Goal: Task Accomplishment & Management: Manage account settings

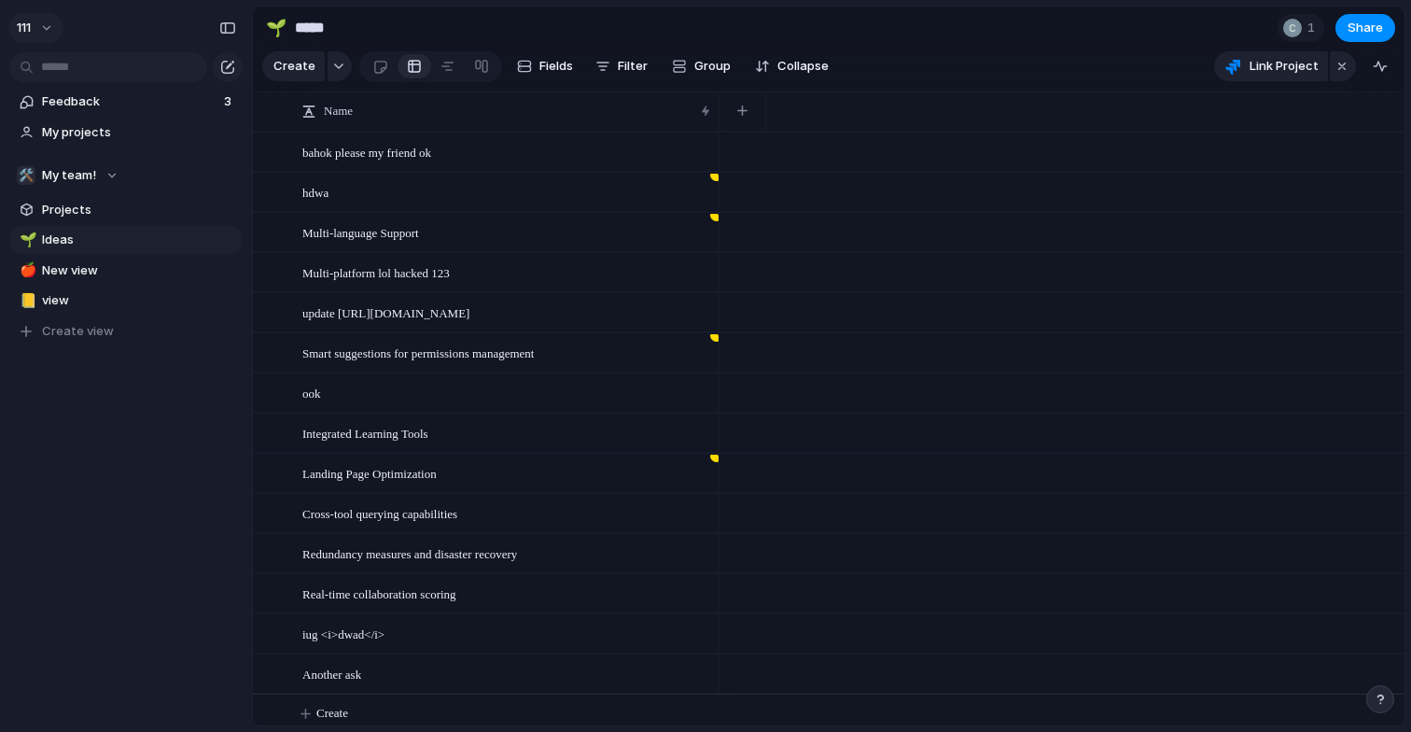
click at [49, 30] on button "111" at bounding box center [35, 28] width 55 height 30
click at [68, 75] on span "Settings" at bounding box center [68, 70] width 51 height 19
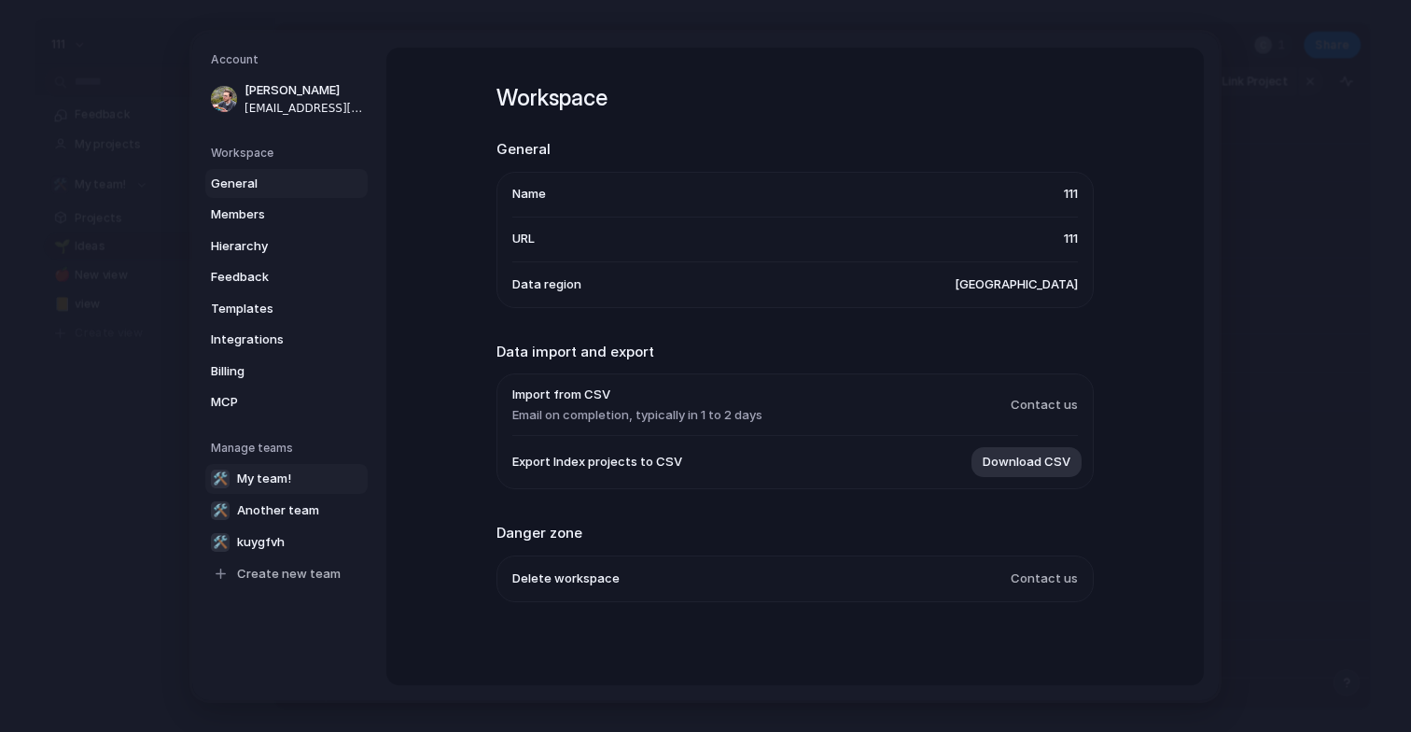
click at [278, 470] on span "My team!" at bounding box center [264, 478] width 54 height 19
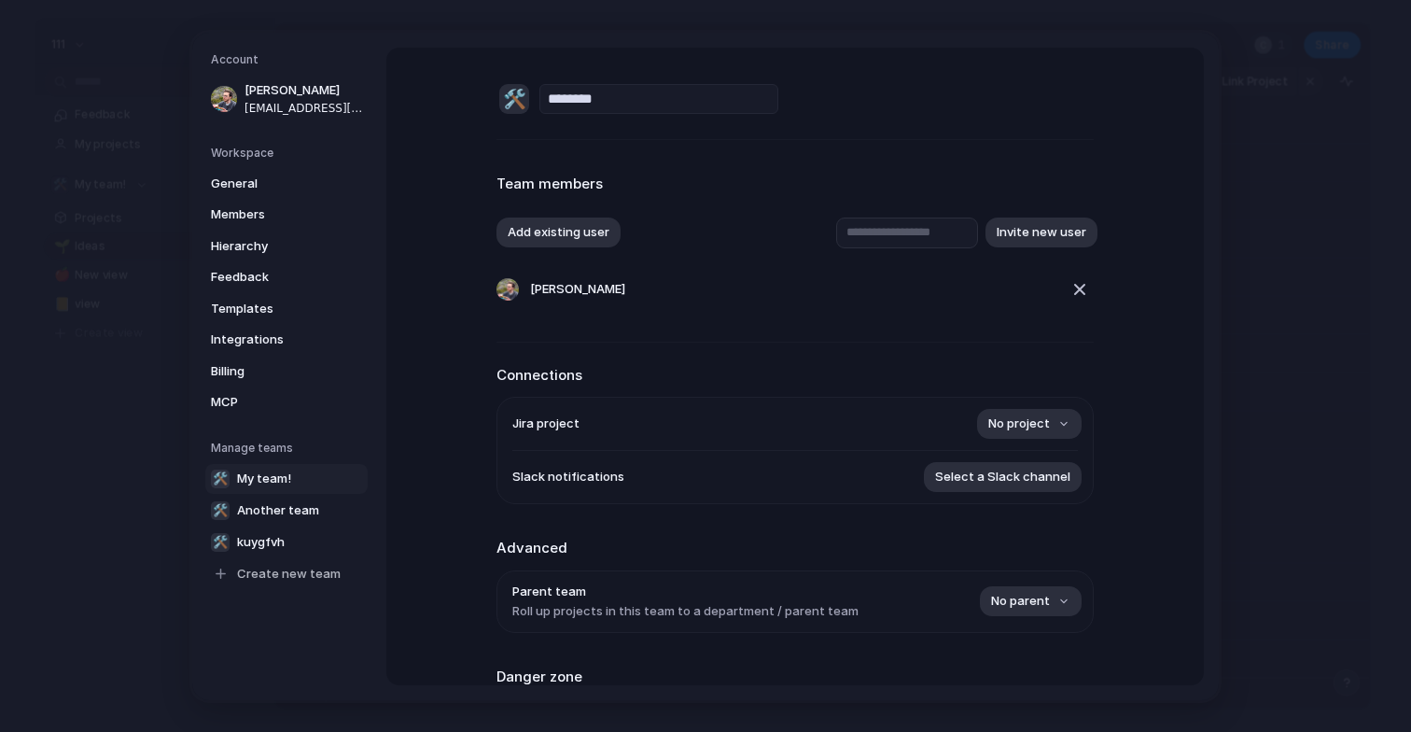
click at [251, 161] on h5 "Workspace" at bounding box center [289, 152] width 157 height 17
click at [251, 187] on span "General" at bounding box center [270, 183] width 119 height 19
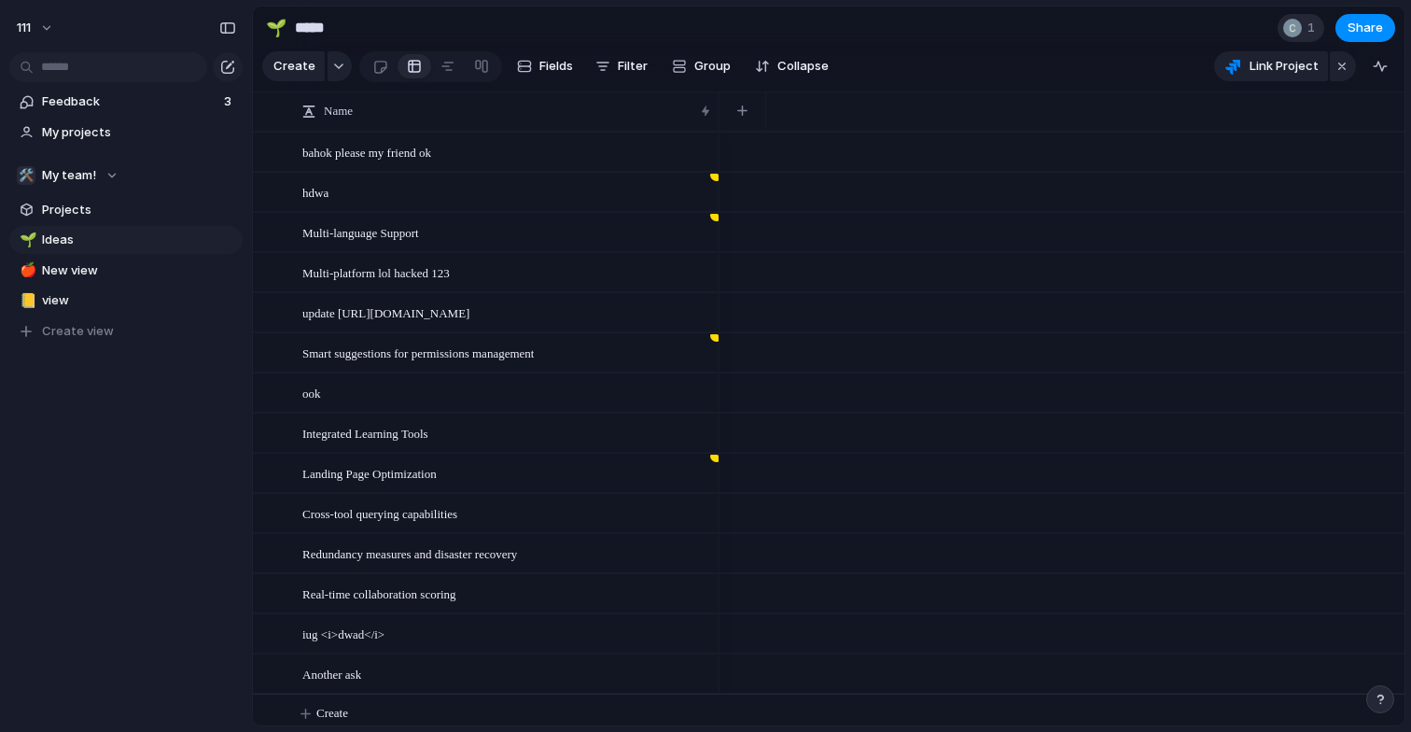
click at [1294, 35] on div at bounding box center [1292, 28] width 19 height 19
click at [1316, 30] on div "Seen by [PERSON_NAME]" at bounding box center [705, 366] width 1411 height 732
click at [28, 19] on button "111" at bounding box center [35, 28] width 55 height 30
click at [99, 78] on li "Settings" at bounding box center [90, 70] width 155 height 30
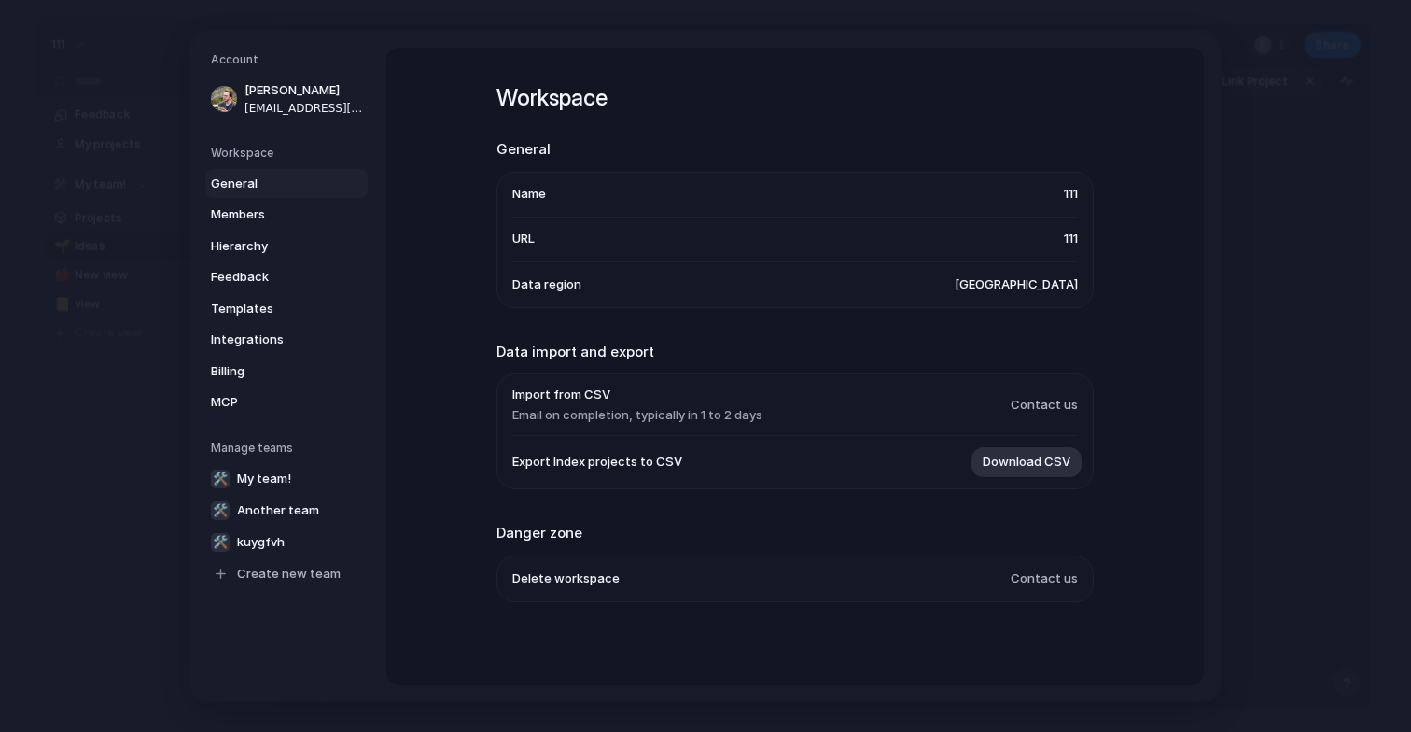
click at [536, 181] on li "Name 111" at bounding box center [795, 194] width 566 height 45
click at [1079, 189] on ul "Name 111 URL 111 Data region [GEOGRAPHIC_DATA]" at bounding box center [795, 239] width 597 height 136
click at [1079, 239] on ul "Name 111 URL 111 Data region [GEOGRAPHIC_DATA]" at bounding box center [795, 239] width 597 height 136
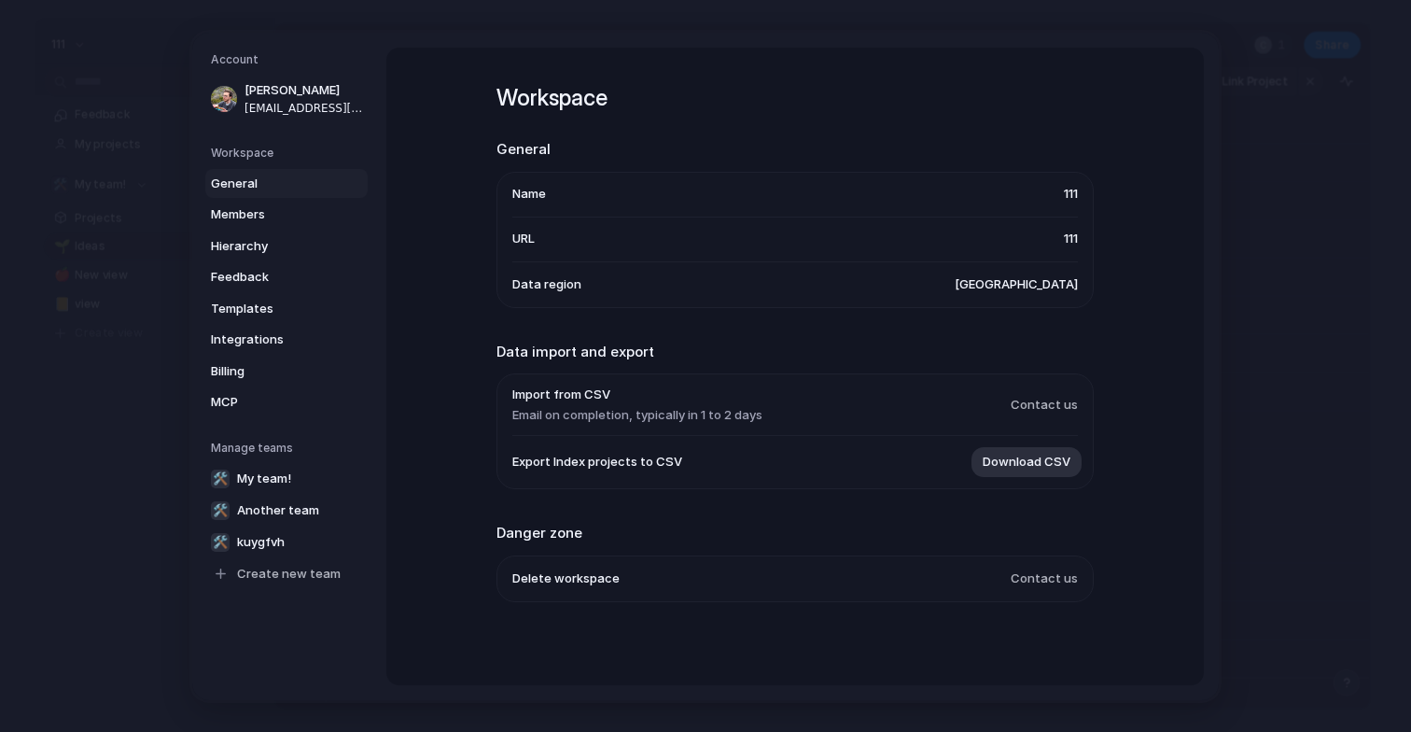
click at [1076, 189] on span "111" at bounding box center [1071, 194] width 14 height 19
click at [1064, 236] on span "111" at bounding box center [1071, 239] width 14 height 19
click at [562, 592] on li "Delete workspace Contact us" at bounding box center [795, 576] width 566 height 45
click at [250, 204] on link "Members" at bounding box center [286, 215] width 162 height 30
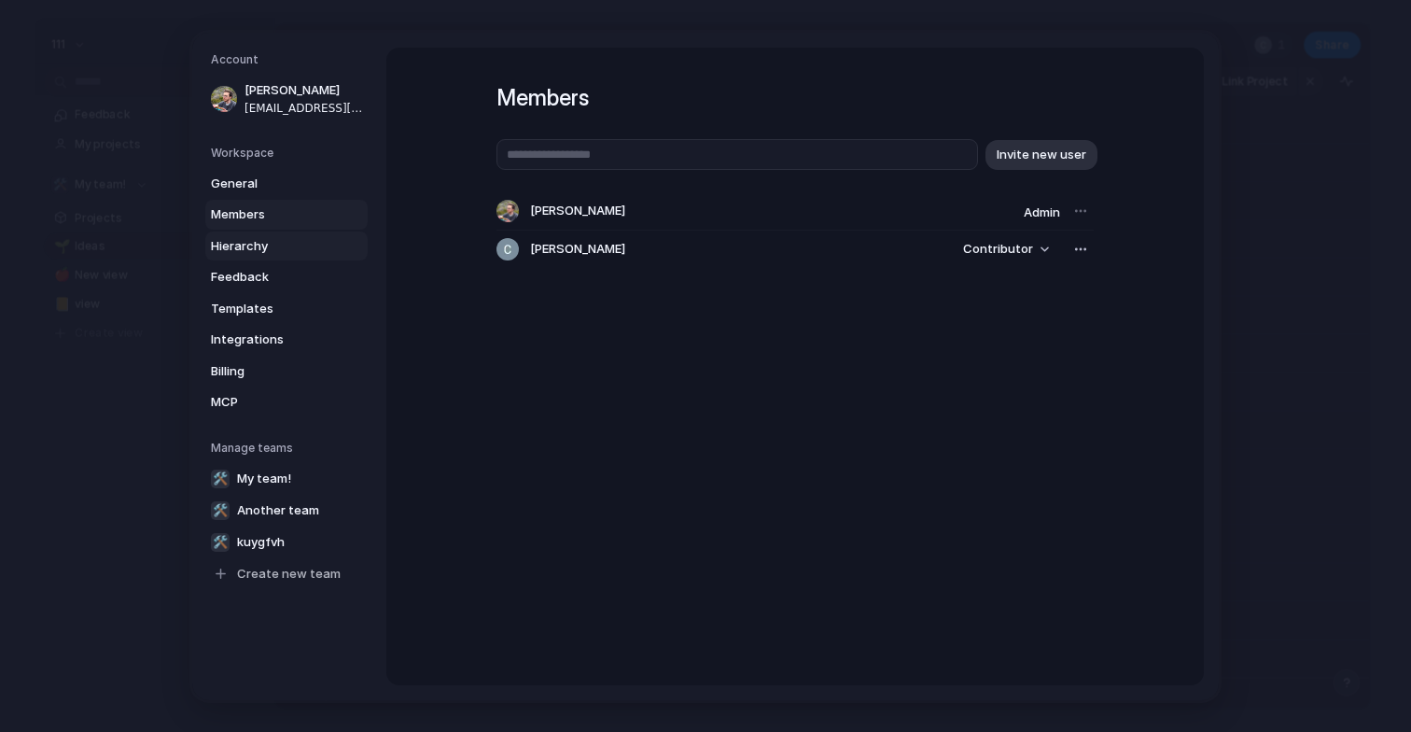
click at [253, 246] on span "Hierarchy" at bounding box center [270, 245] width 119 height 19
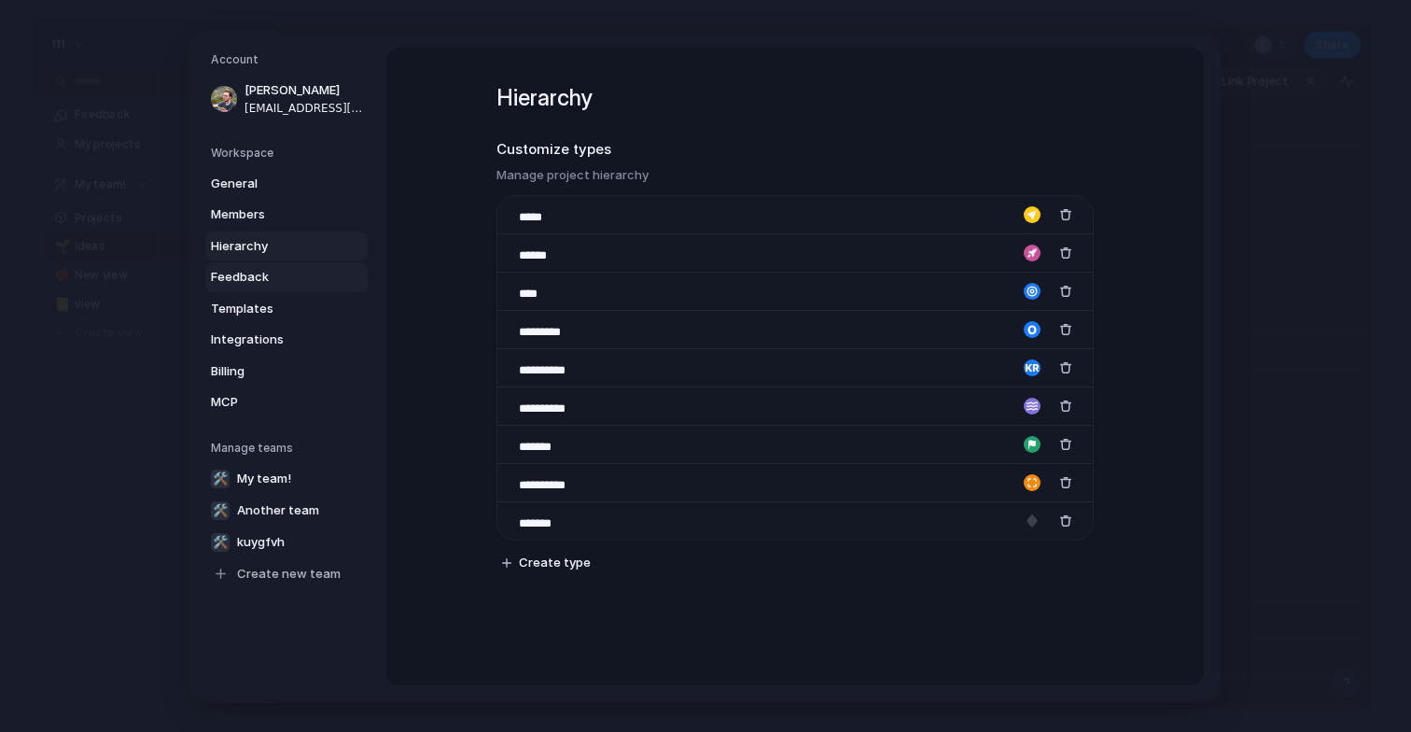
click at [253, 273] on span "Feedback" at bounding box center [270, 277] width 119 height 19
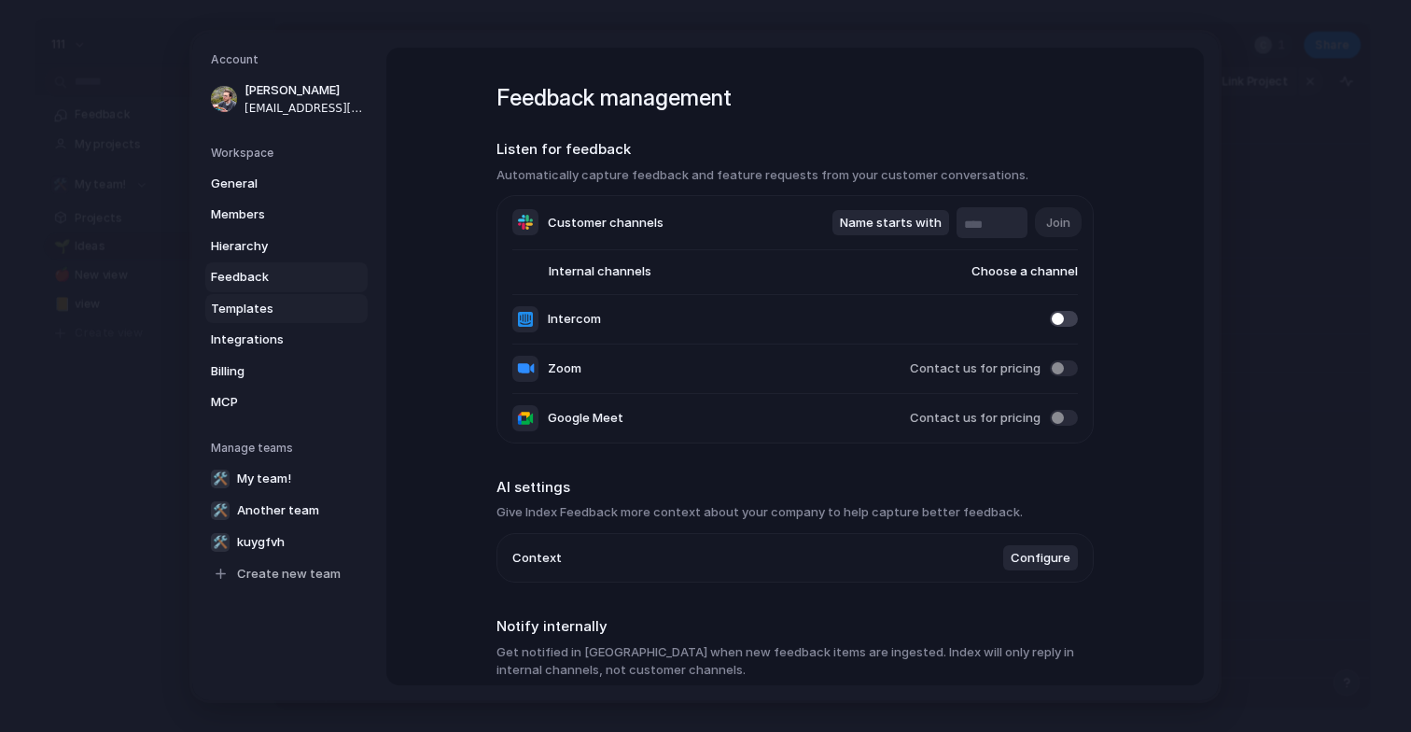
click at [254, 311] on span "Templates" at bounding box center [270, 308] width 119 height 19
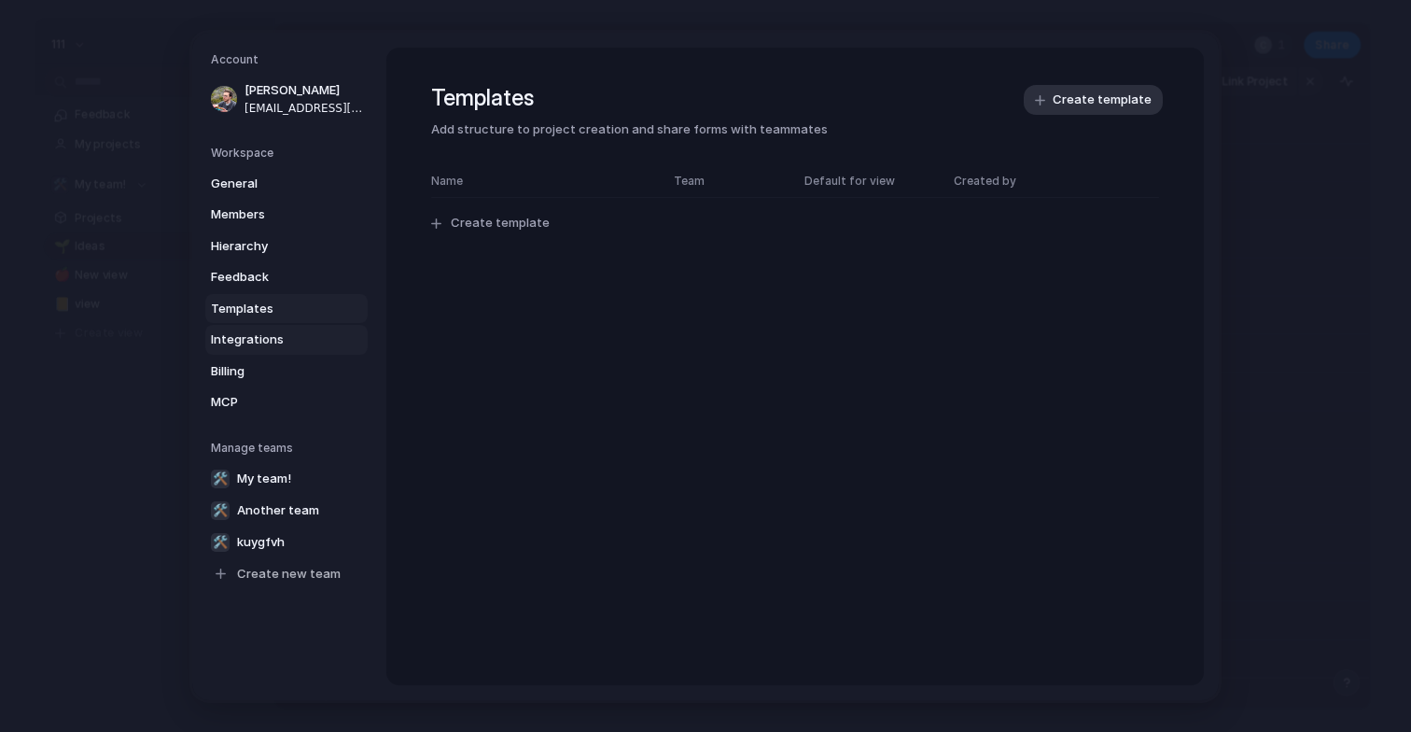
click at [254, 347] on span "Integrations" at bounding box center [270, 339] width 119 height 19
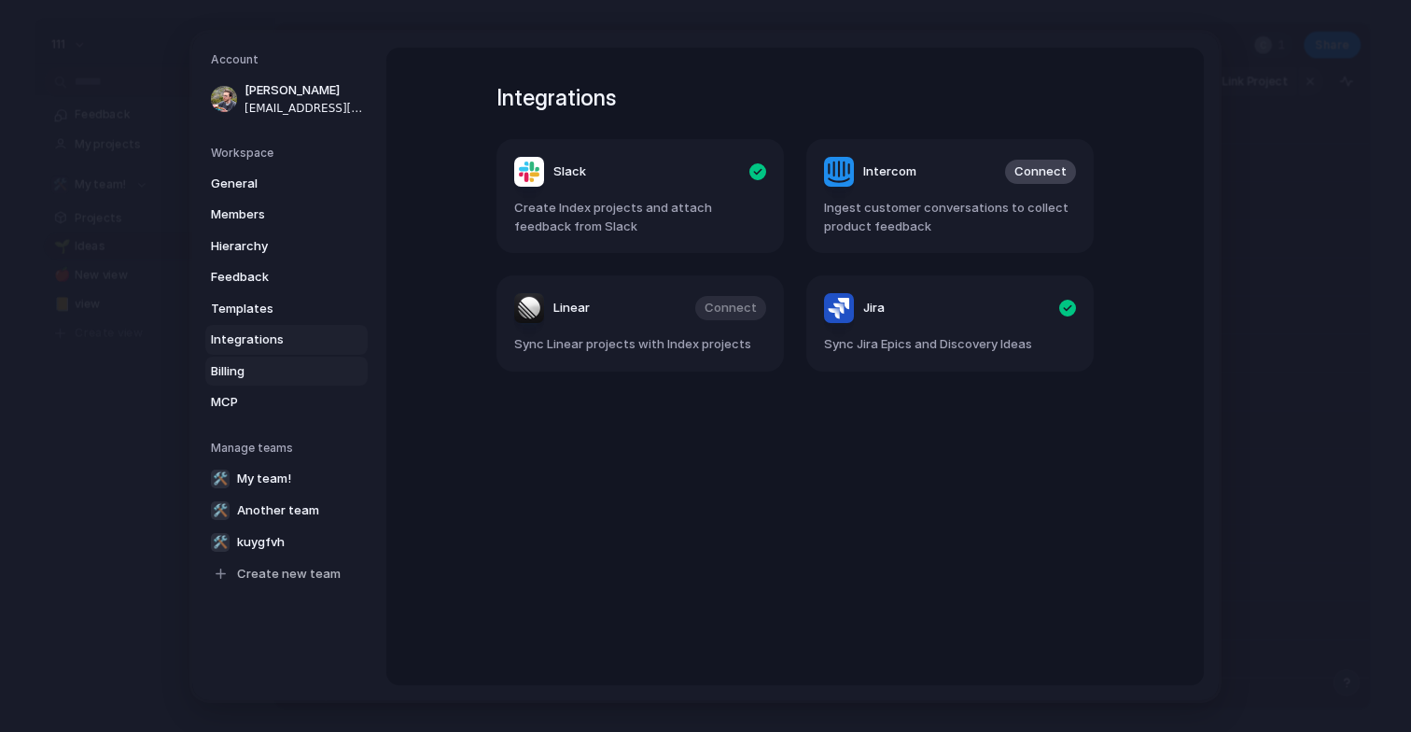
click at [246, 378] on span "Billing" at bounding box center [270, 370] width 119 height 19
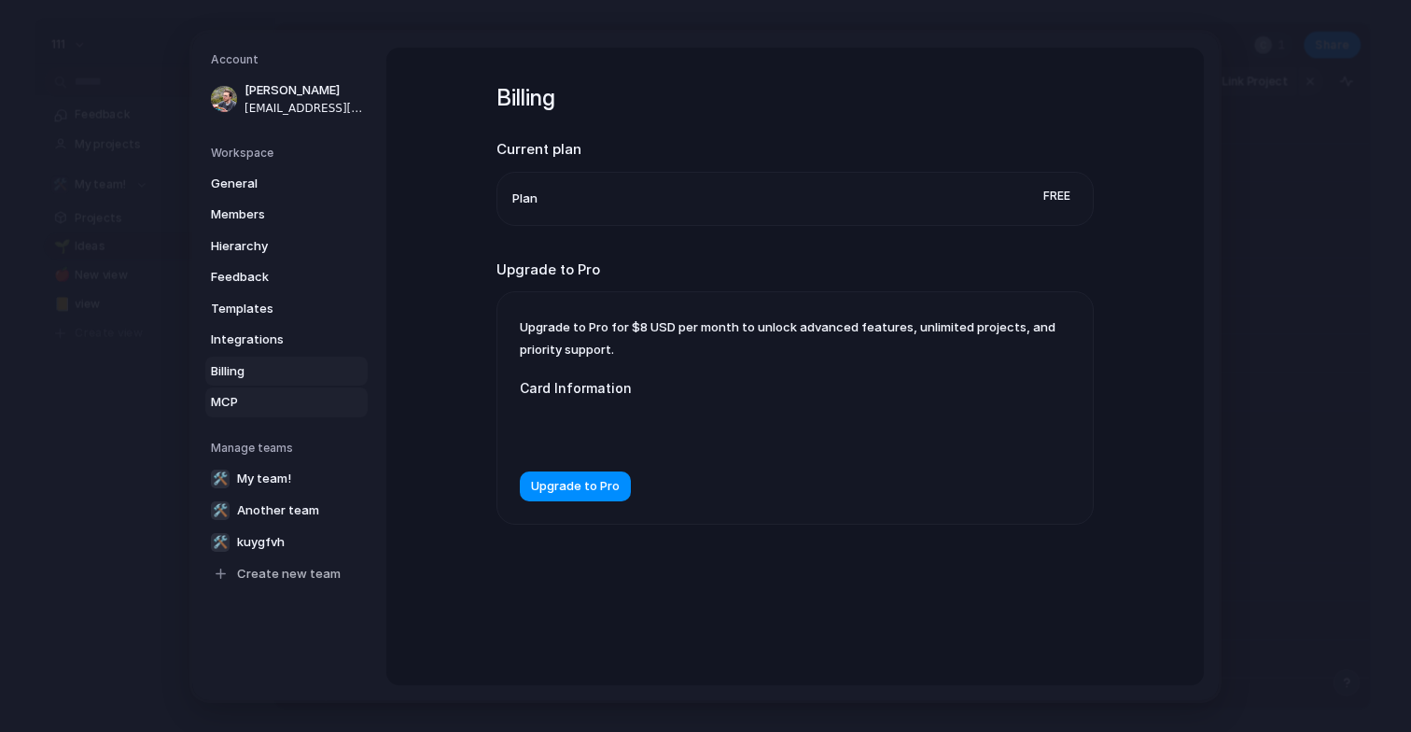
click at [237, 408] on span "MCP" at bounding box center [270, 402] width 119 height 19
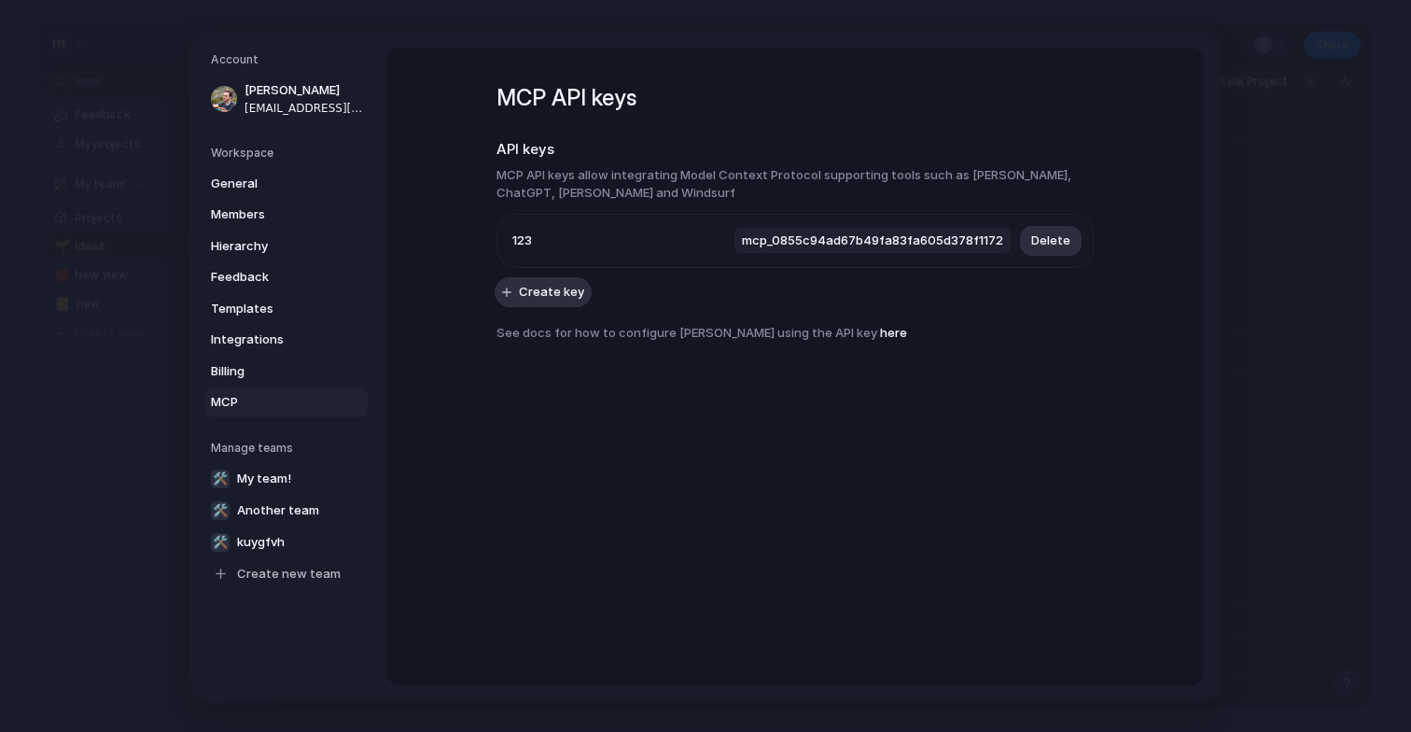
click at [253, 165] on div "Workspace General Members Hierarchy Feedback Templates Integrations Billing MCP" at bounding box center [289, 280] width 157 height 273
click at [240, 195] on link "General" at bounding box center [286, 183] width 162 height 30
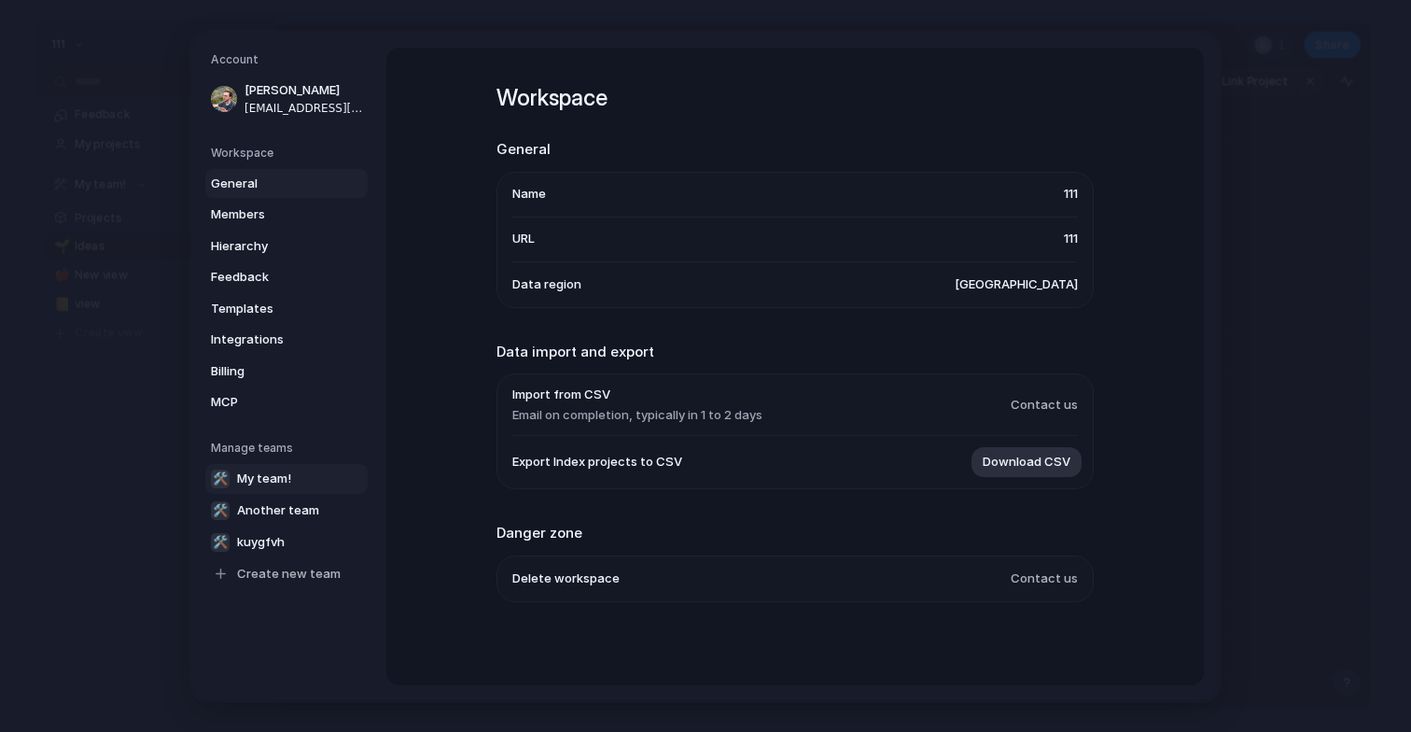
click at [244, 475] on span "My team!" at bounding box center [264, 478] width 54 height 19
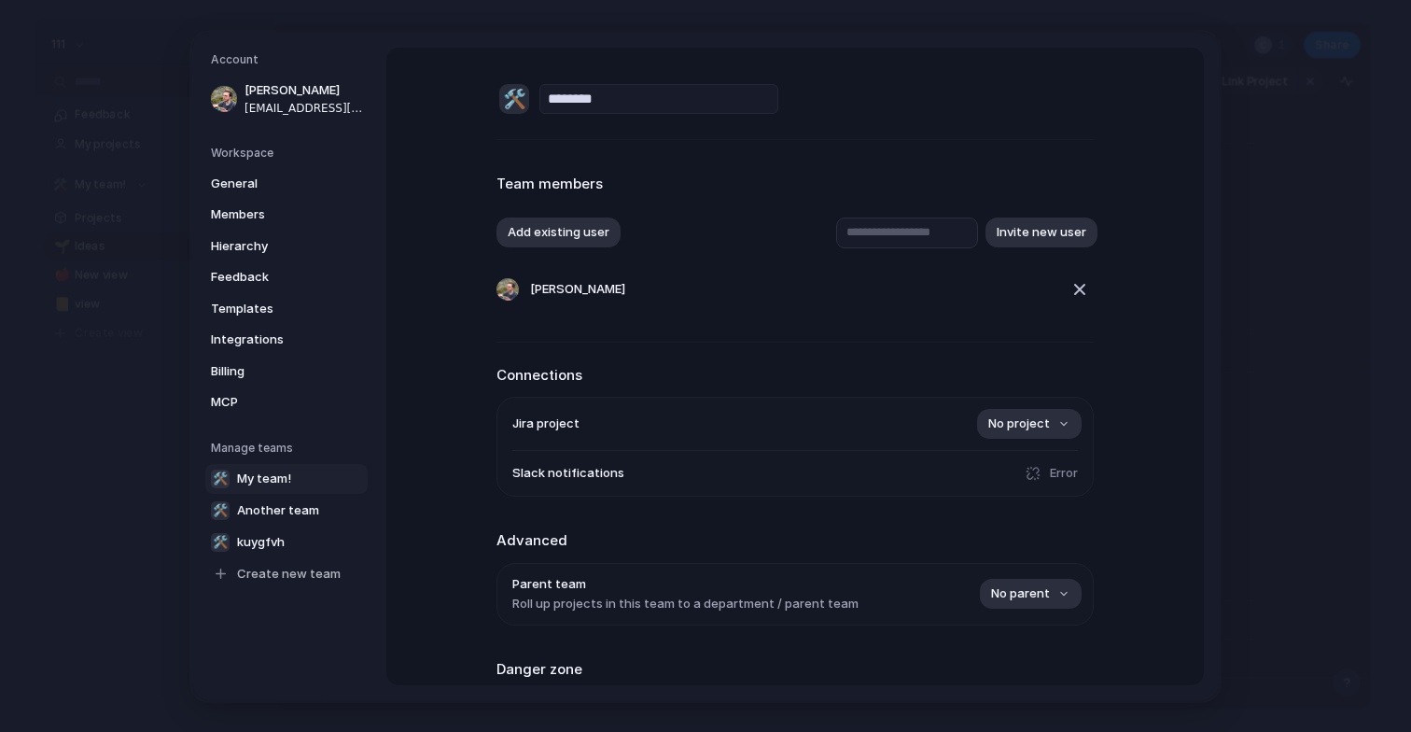
scroll to position [147, 0]
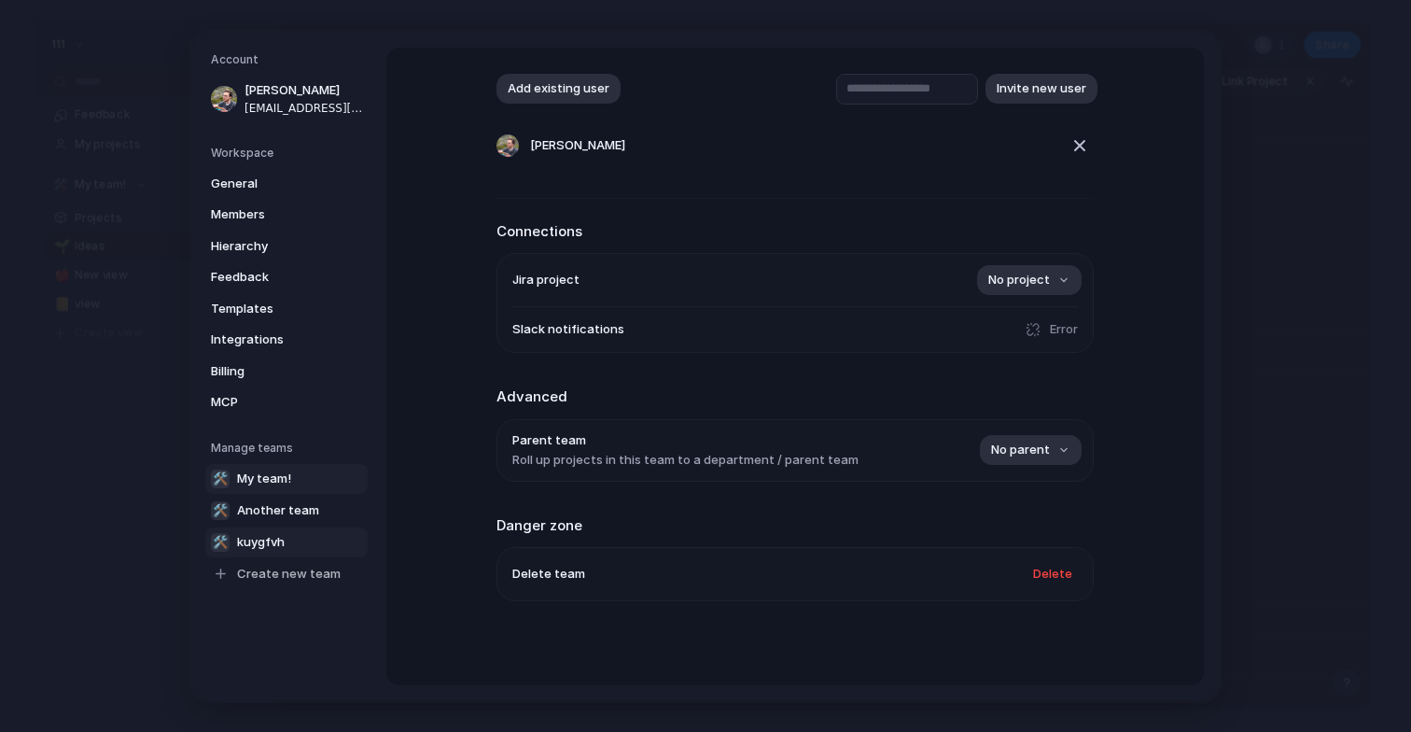
click at [313, 528] on link "🛠️ kuygfvh" at bounding box center [286, 541] width 162 height 30
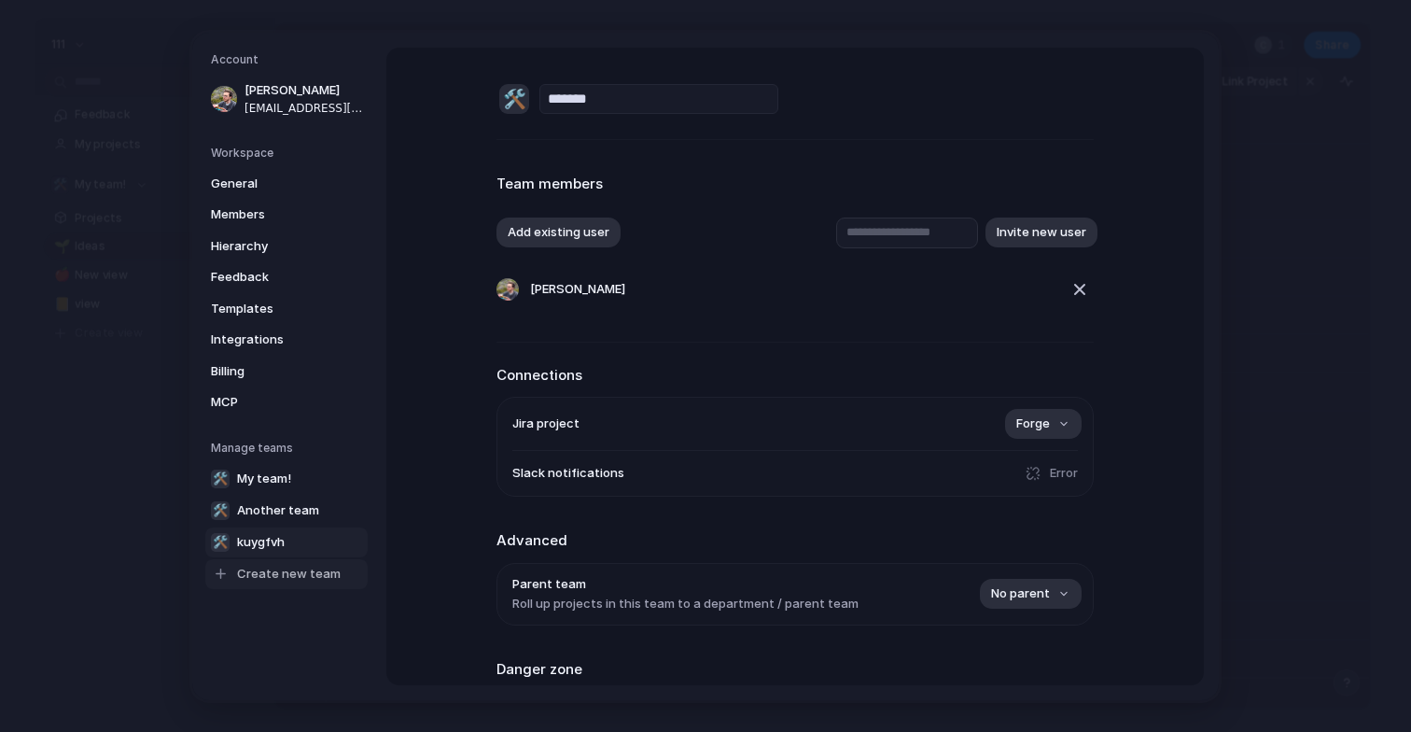
click at [245, 578] on span "Create new team" at bounding box center [289, 573] width 104 height 19
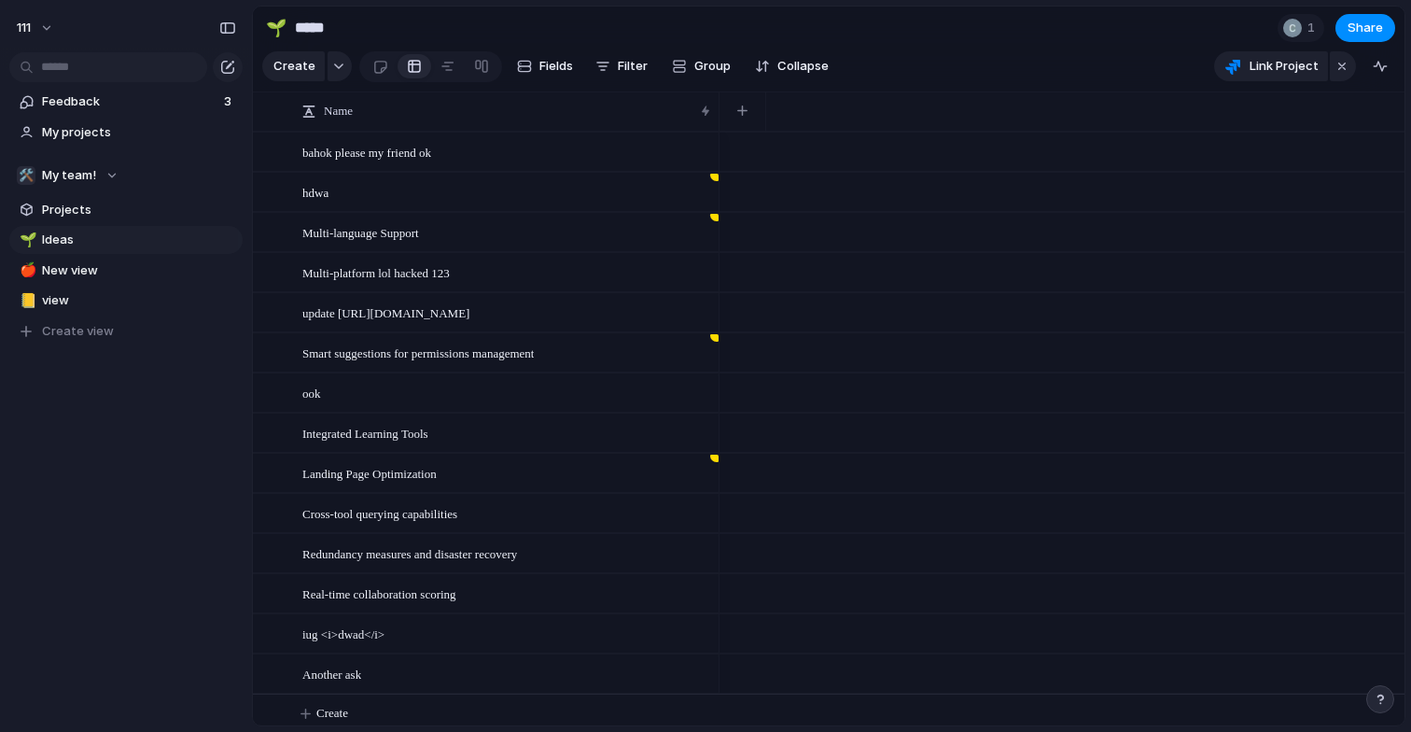
click at [1325, 22] on div "1 Share" at bounding box center [1337, 28] width 118 height 28
click at [1306, 29] on div "1" at bounding box center [1301, 28] width 47 height 28
click at [1374, 35] on div "Seen by [PERSON_NAME]" at bounding box center [705, 366] width 1411 height 732
click at [46, 21] on button "111" at bounding box center [35, 28] width 55 height 30
click at [66, 166] on span "Sign out" at bounding box center [67, 159] width 49 height 19
